Goal: Transaction & Acquisition: Purchase product/service

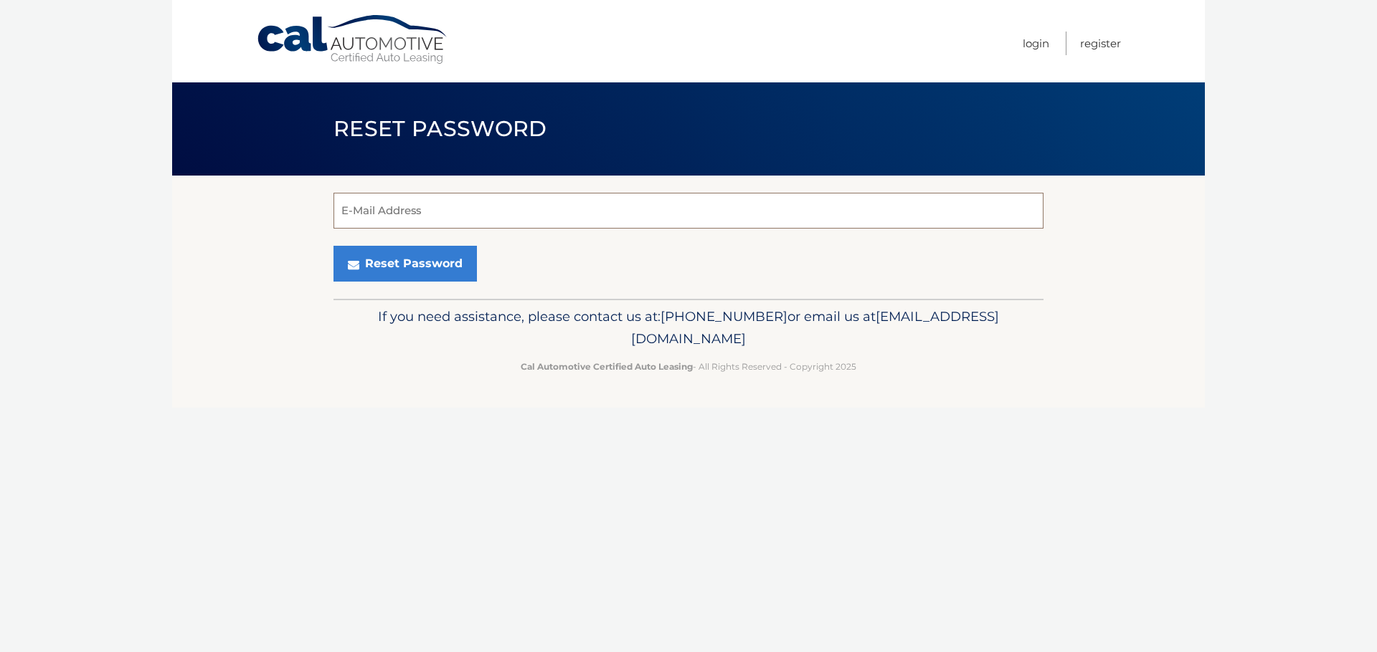
click at [435, 219] on input "E-Mail Address" at bounding box center [688, 211] width 710 height 36
type input "[EMAIL_ADDRESS][DOMAIN_NAME]"
click at [449, 261] on button "Reset Password" at bounding box center [404, 264] width 143 height 36
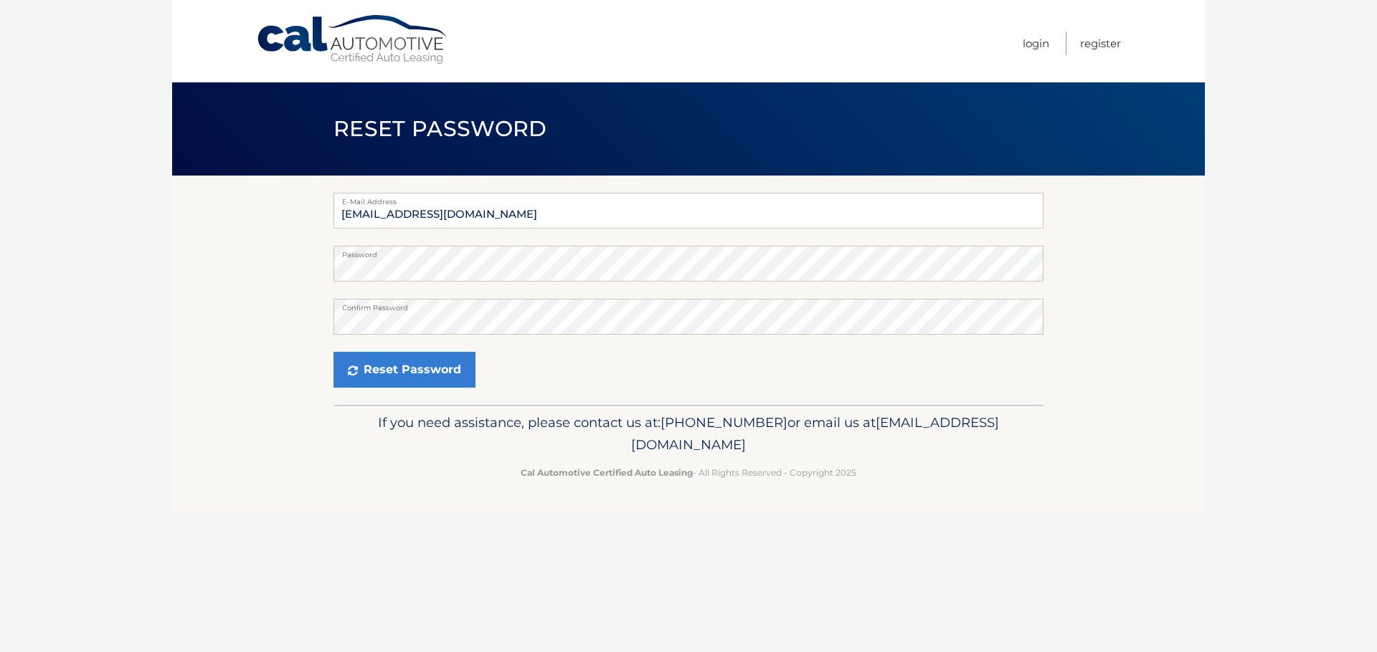
click at [348, 647] on div "Cal Automotive Menu Login Register Reset Password Password" at bounding box center [688, 326] width 1032 height 652
click at [429, 379] on button "Reset Password" at bounding box center [404, 370] width 142 height 36
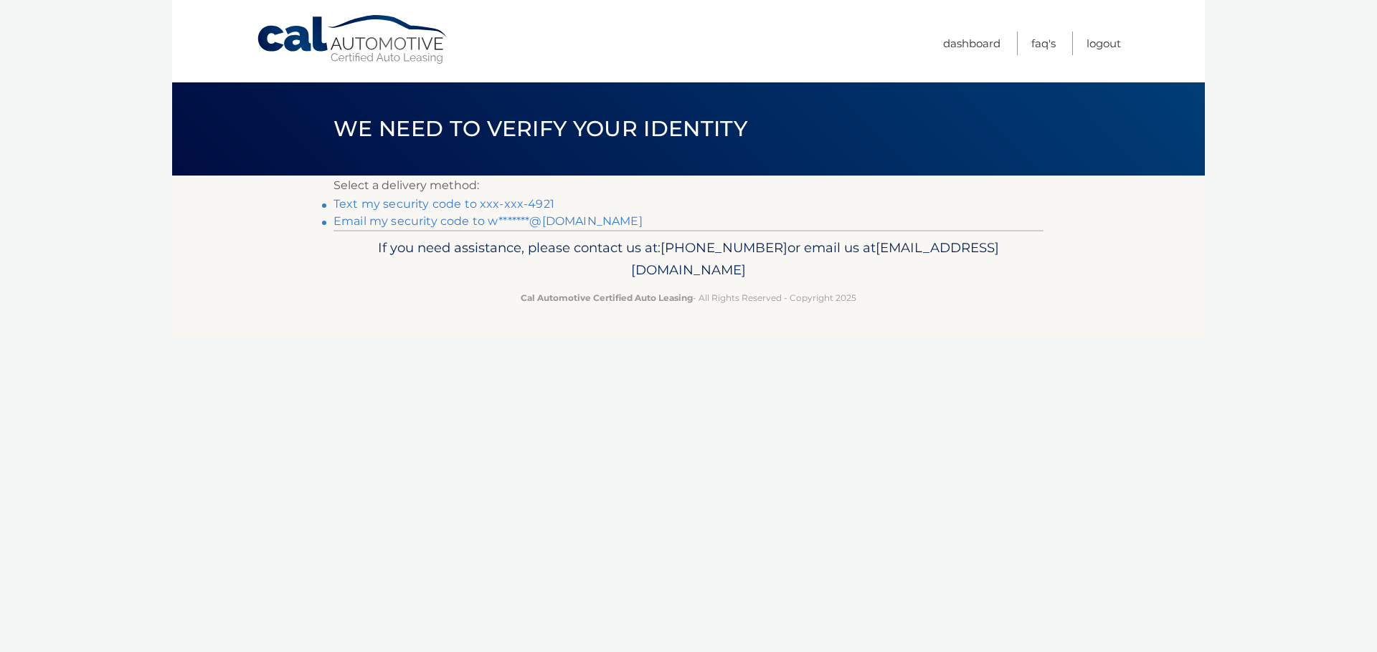
click at [394, 200] on link "Text my security code to xxx-xxx-4921" at bounding box center [443, 204] width 221 height 14
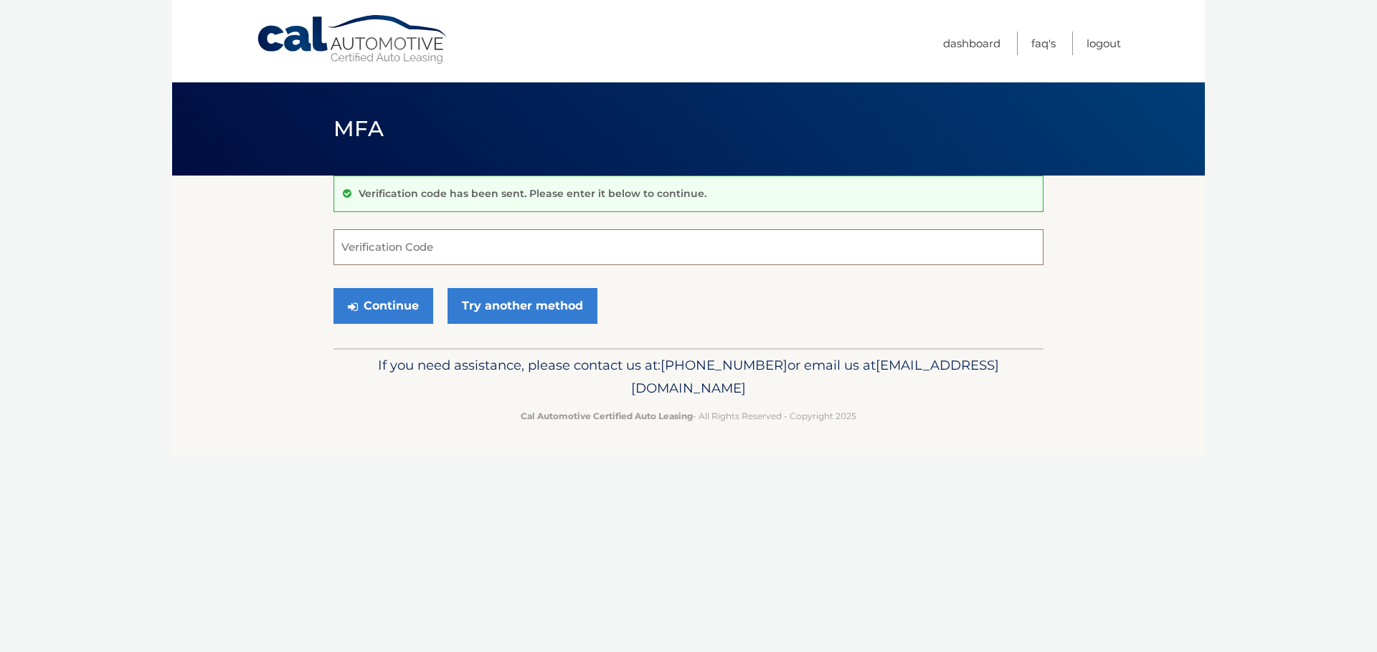
click at [496, 248] on input "Verification Code" at bounding box center [688, 247] width 710 height 36
type input "190452"
click at [366, 297] on button "Continue" at bounding box center [383, 306] width 100 height 36
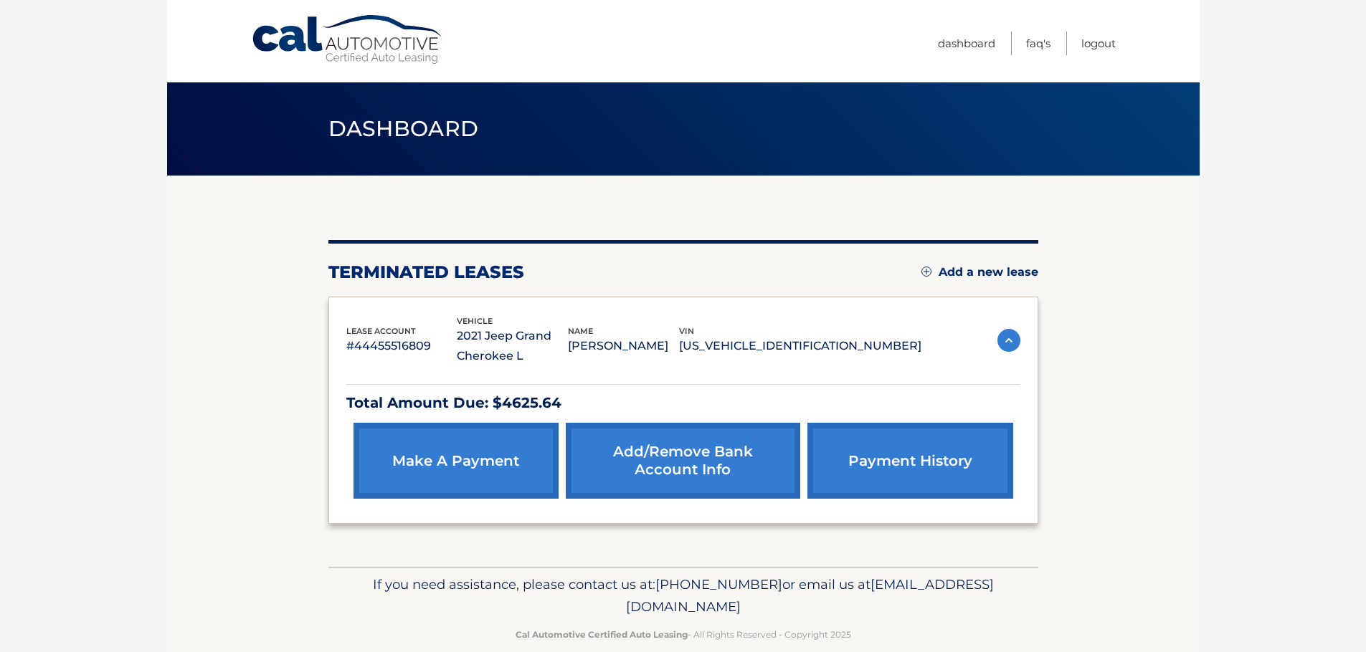
click at [894, 468] on link "payment history" at bounding box center [909, 461] width 205 height 76
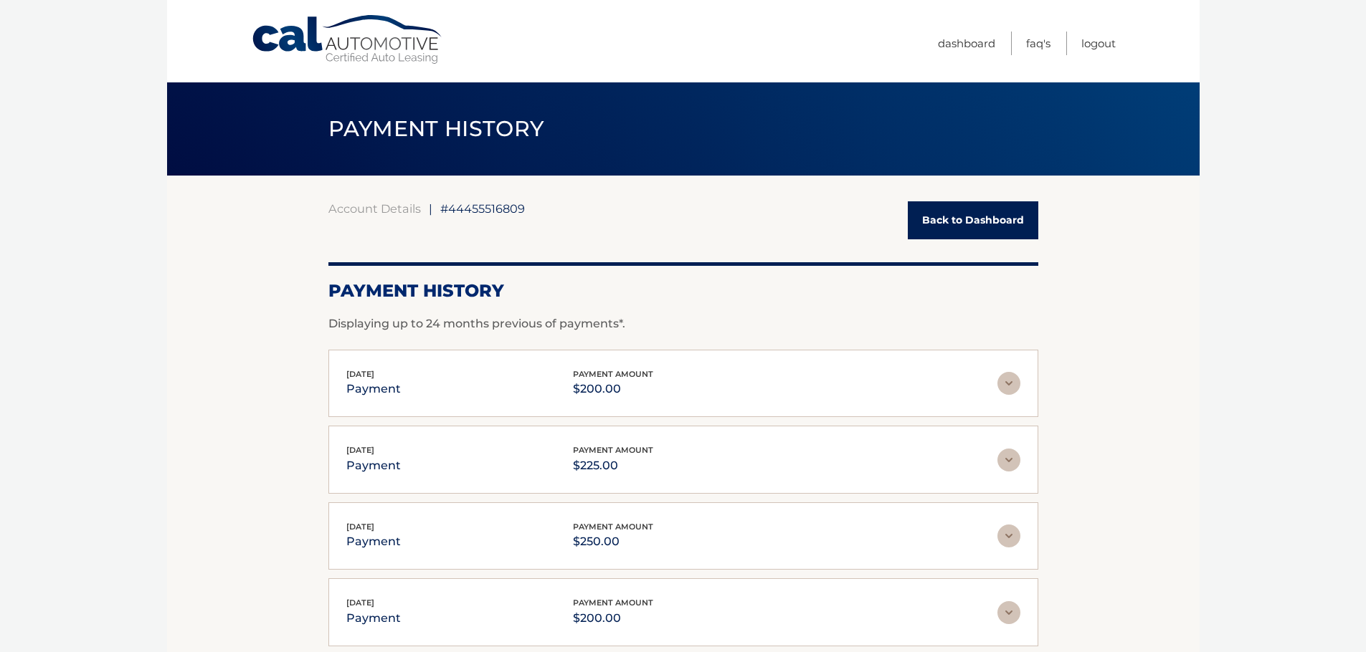
click at [978, 224] on link "Back to Dashboard" at bounding box center [973, 220] width 130 height 38
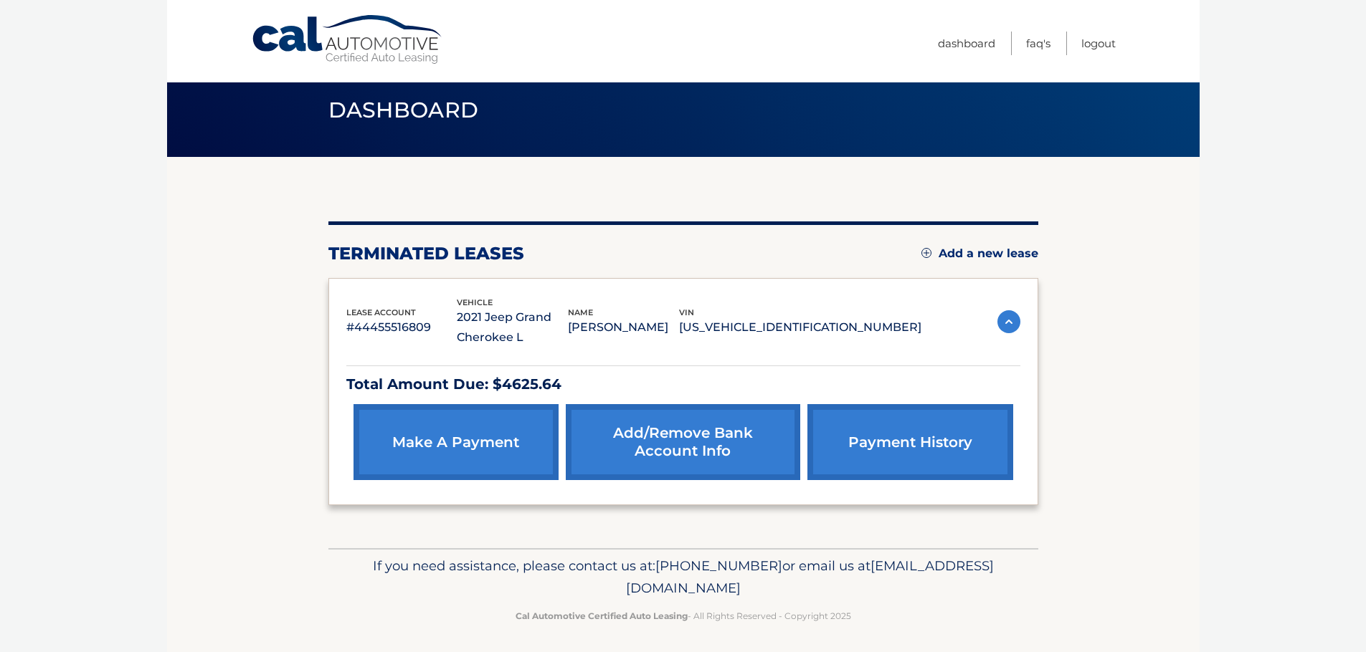
scroll to position [24, 0]
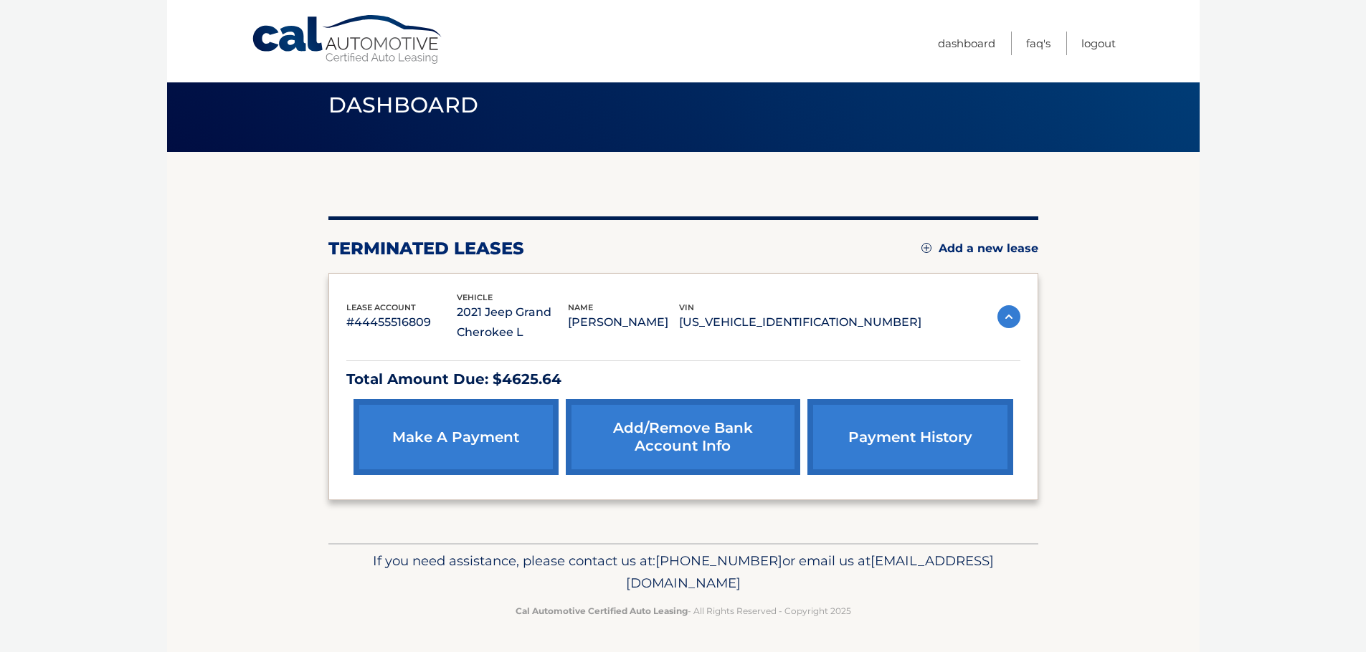
click at [478, 435] on link "make a payment" at bounding box center [455, 437] width 205 height 76
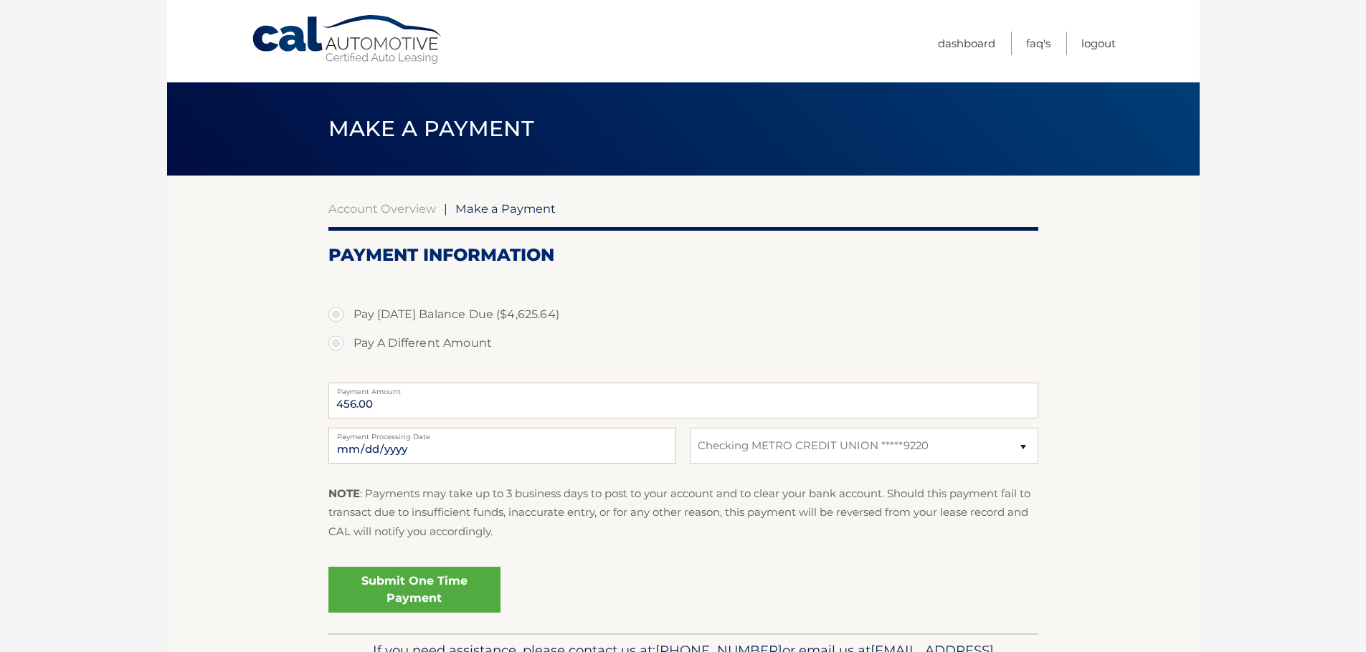
select select "YmI1OTkyZTMtOGI4ZS00NWMwLTllOTktYTk5M2M4MjAyOTNm"
click at [335, 344] on label "Pay A Different Amount" at bounding box center [683, 343] width 710 height 29
click at [335, 344] on input "Pay A Different Amount" at bounding box center [341, 340] width 14 height 23
radio input "true"
click at [445, 401] on input "Payment Amount" at bounding box center [683, 401] width 710 height 36
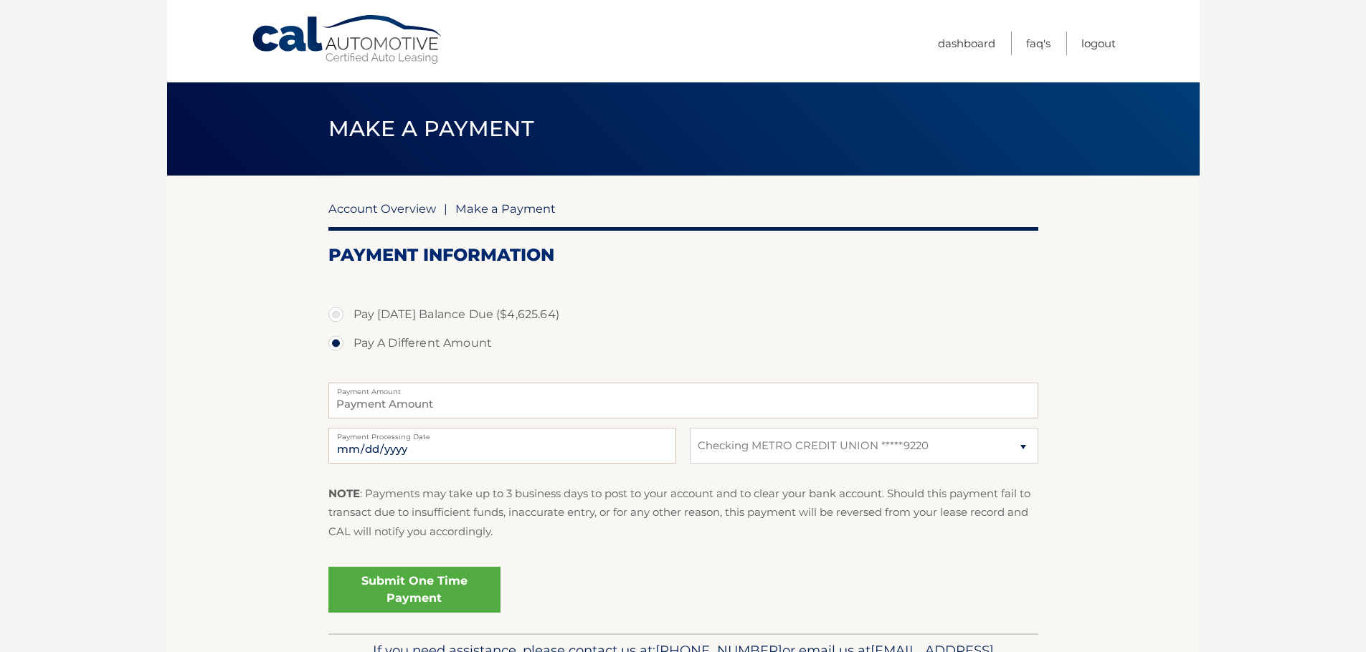
click at [351, 208] on link "Account Overview" at bounding box center [382, 208] width 108 height 14
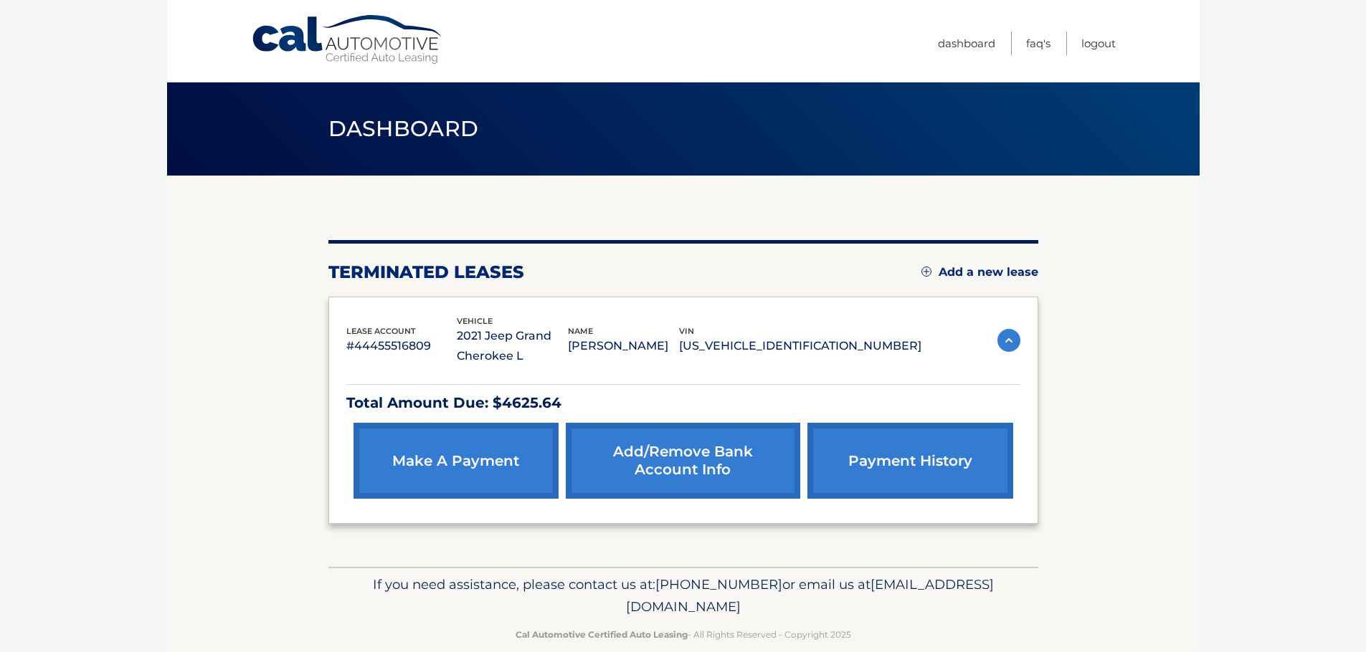
click at [892, 466] on link "payment history" at bounding box center [909, 461] width 205 height 76
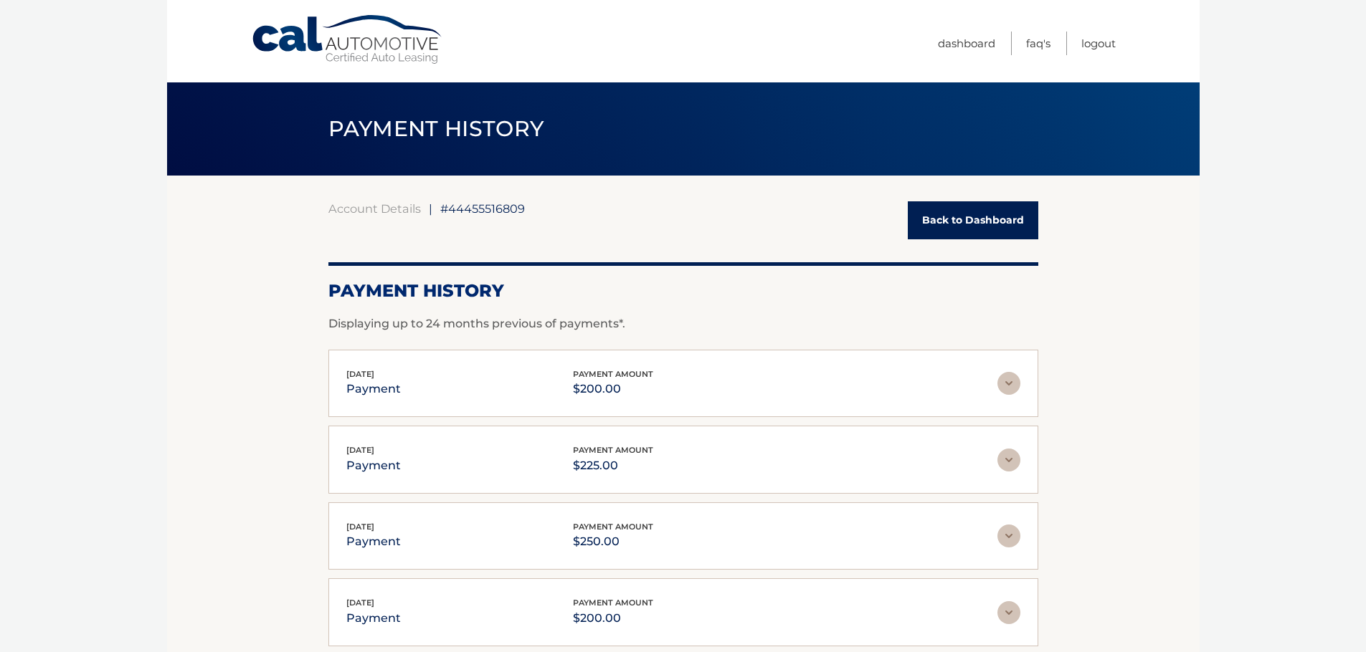
click at [272, 42] on link "Cal Automotive" at bounding box center [348, 39] width 194 height 51
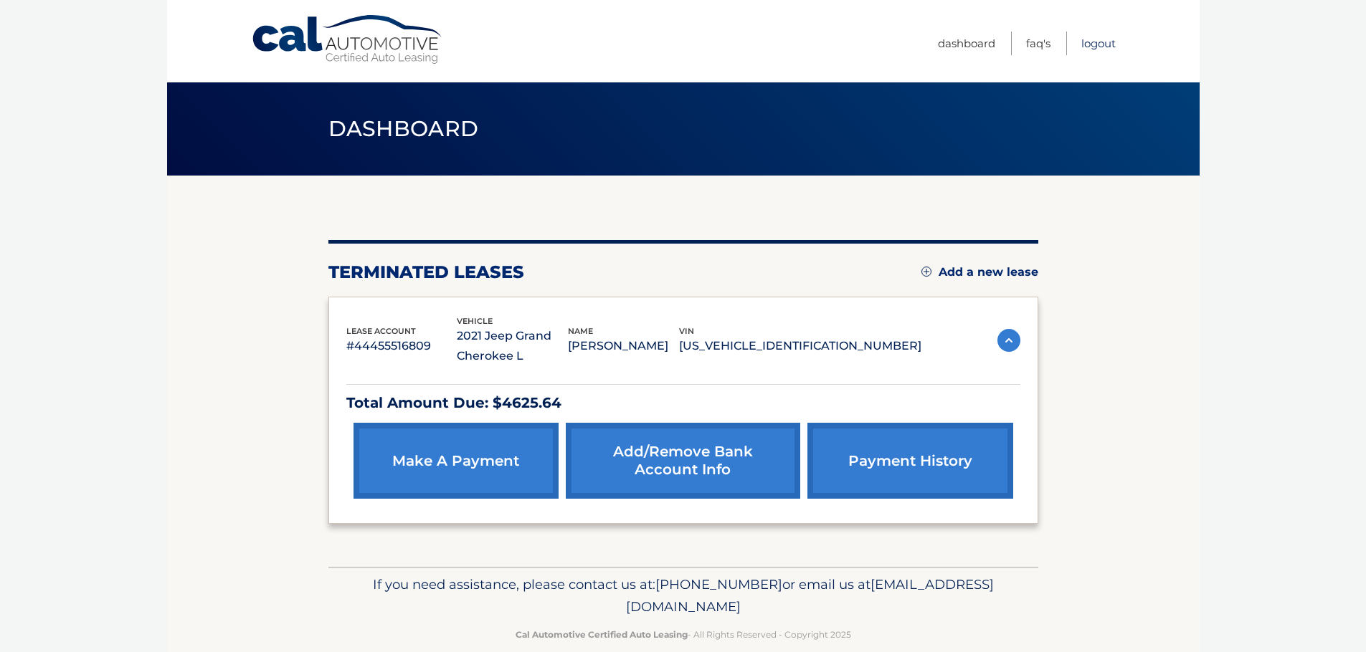
click at [1099, 47] on link "Logout" at bounding box center [1098, 44] width 34 height 24
